Goal: Information Seeking & Learning: Learn about a topic

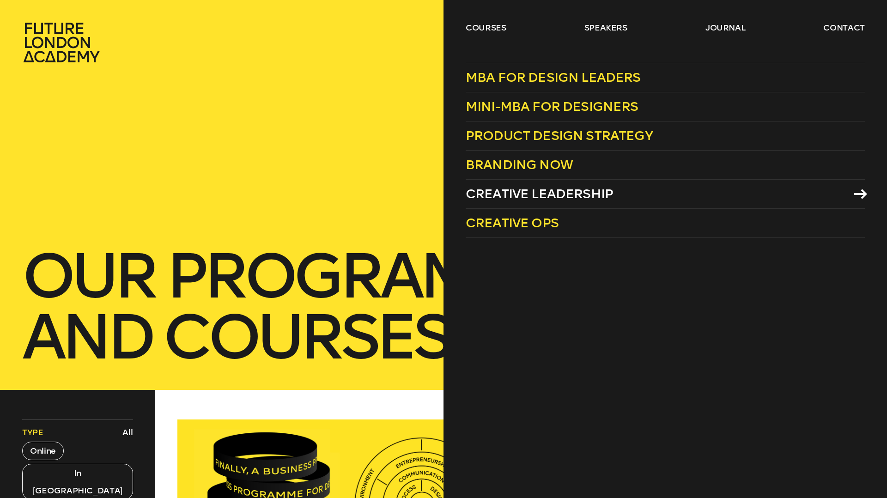
click at [493, 189] on span "Creative Leadership" at bounding box center [539, 193] width 147 height 15
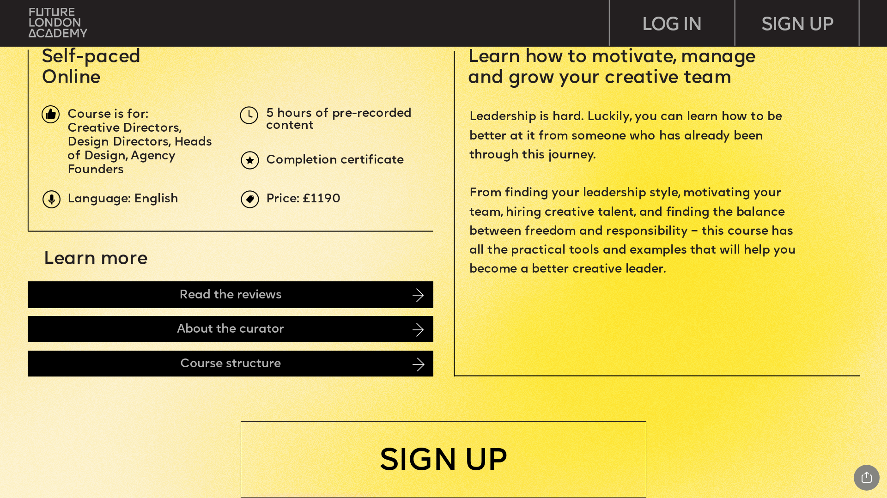
scroll to position [436, 0]
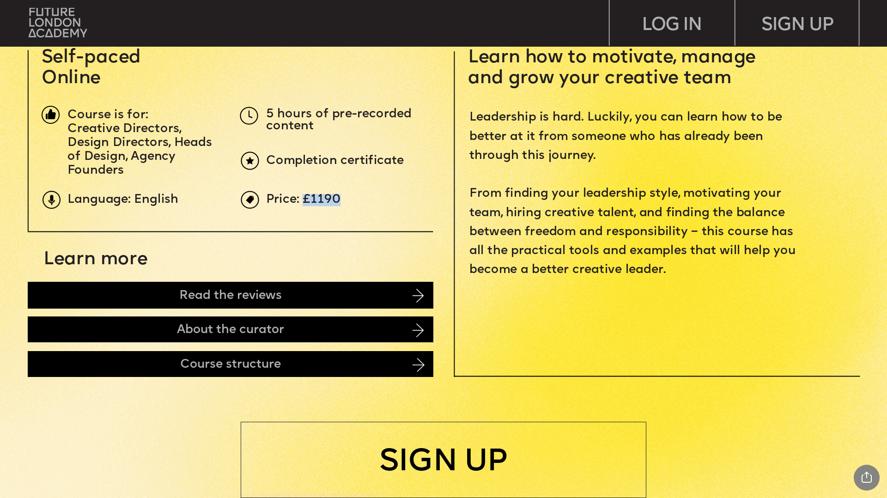
drag, startPoint x: 342, startPoint y: 198, endPoint x: 305, endPoint y: 201, distance: 36.6
click at [305, 201] on p "Price: £1190" at bounding box center [474, 200] width 416 height 12
copy span "£1190"
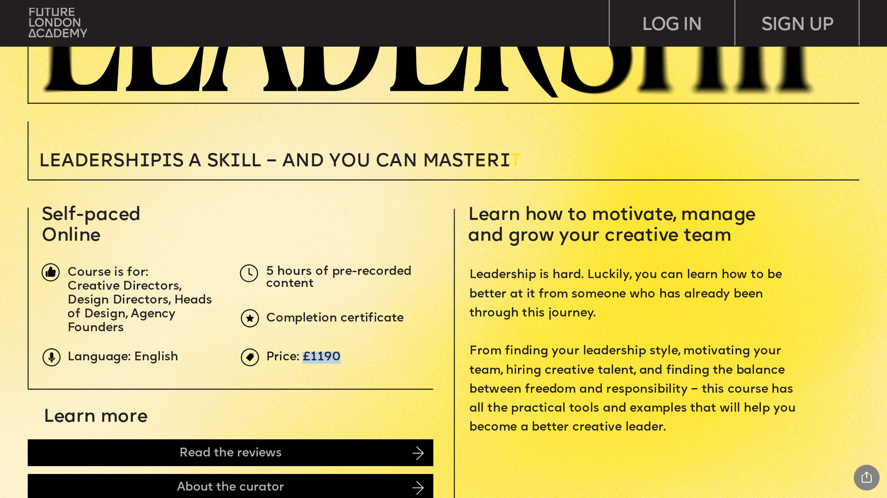
scroll to position [281, 0]
